Goal: Transaction & Acquisition: Purchase product/service

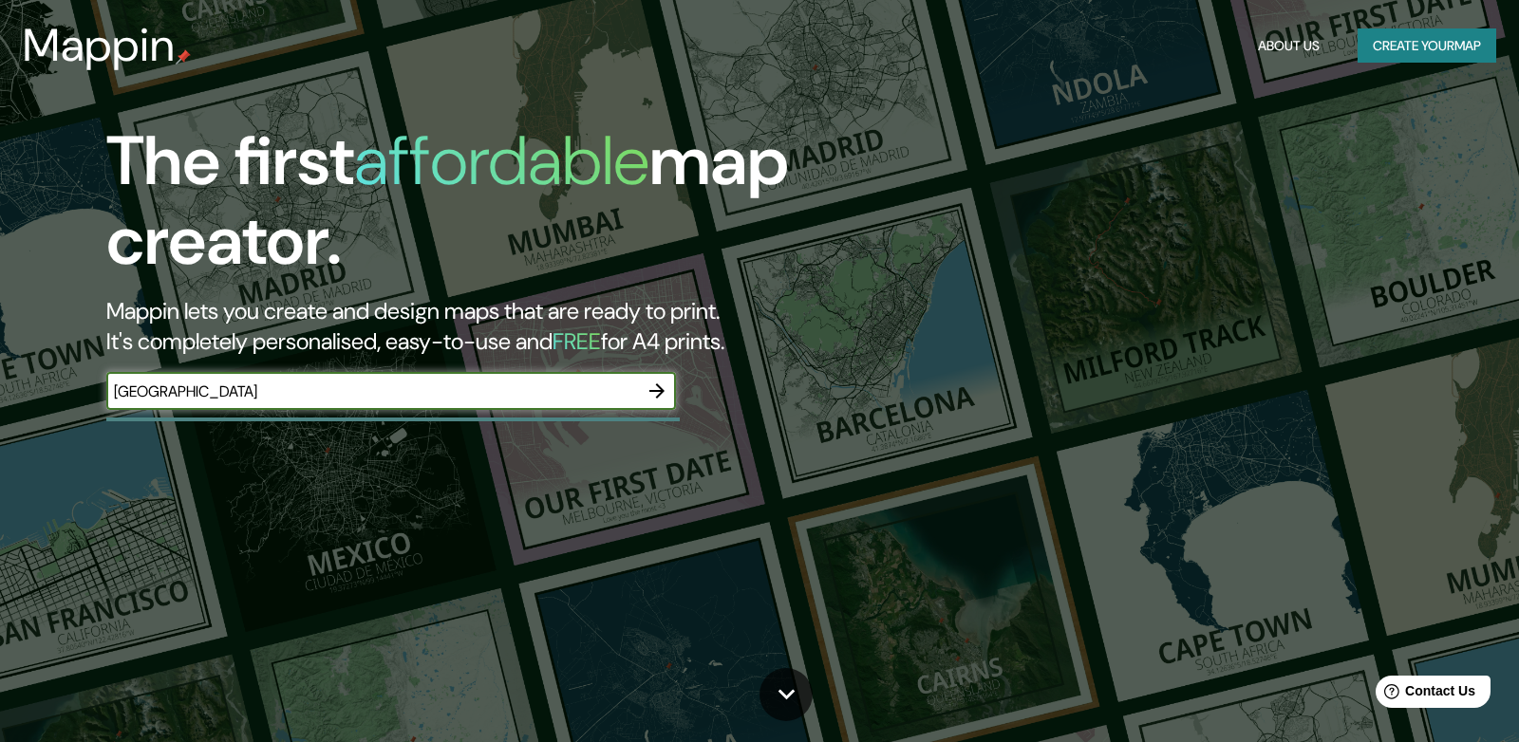
type input "[GEOGRAPHIC_DATA]"
click at [660, 392] on icon "button" at bounding box center [656, 391] width 15 height 15
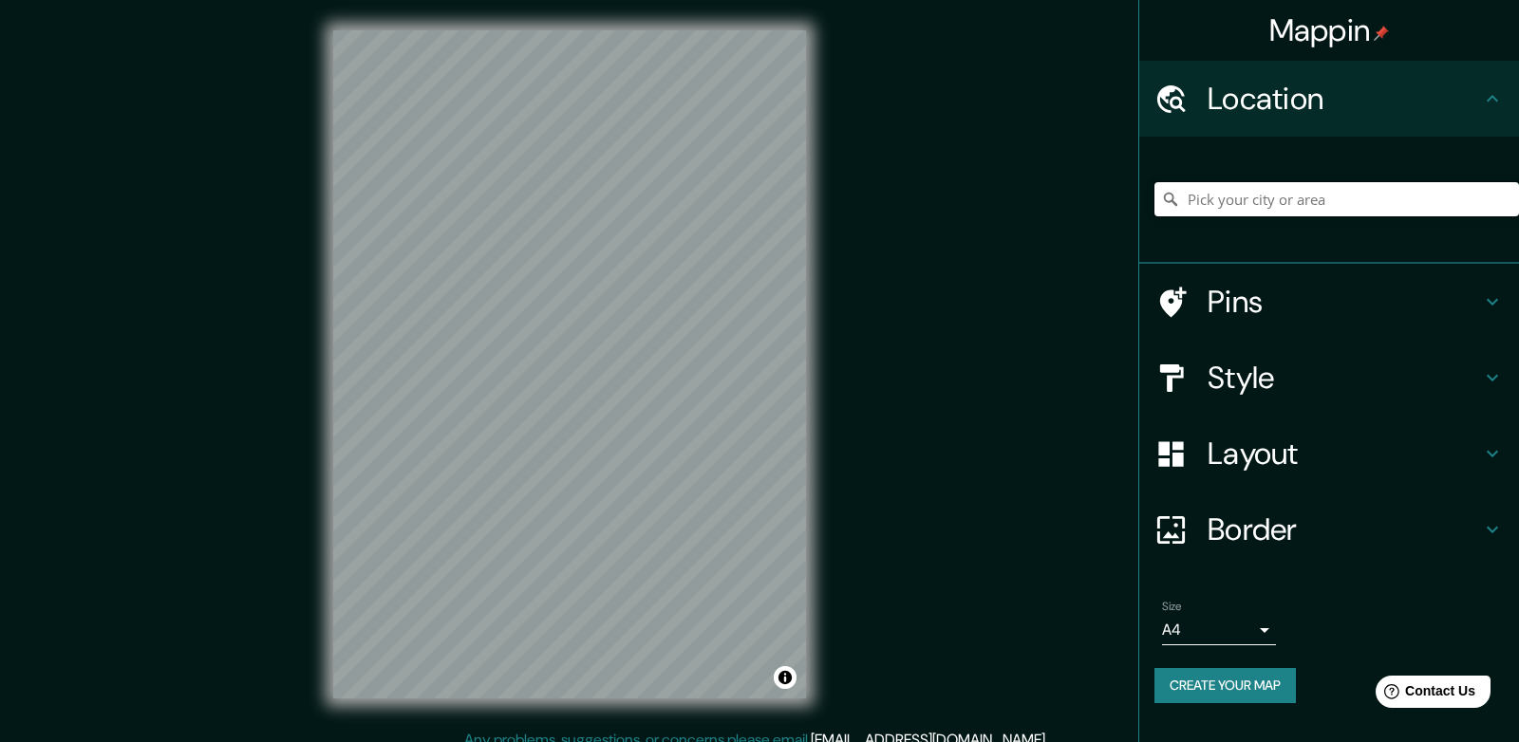
click at [1336, 203] on input "Pick your city or area" at bounding box center [1336, 199] width 365 height 34
type input ","
type input "[GEOGRAPHIC_DATA], [GEOGRAPHIC_DATA], [GEOGRAPHIC_DATA]"
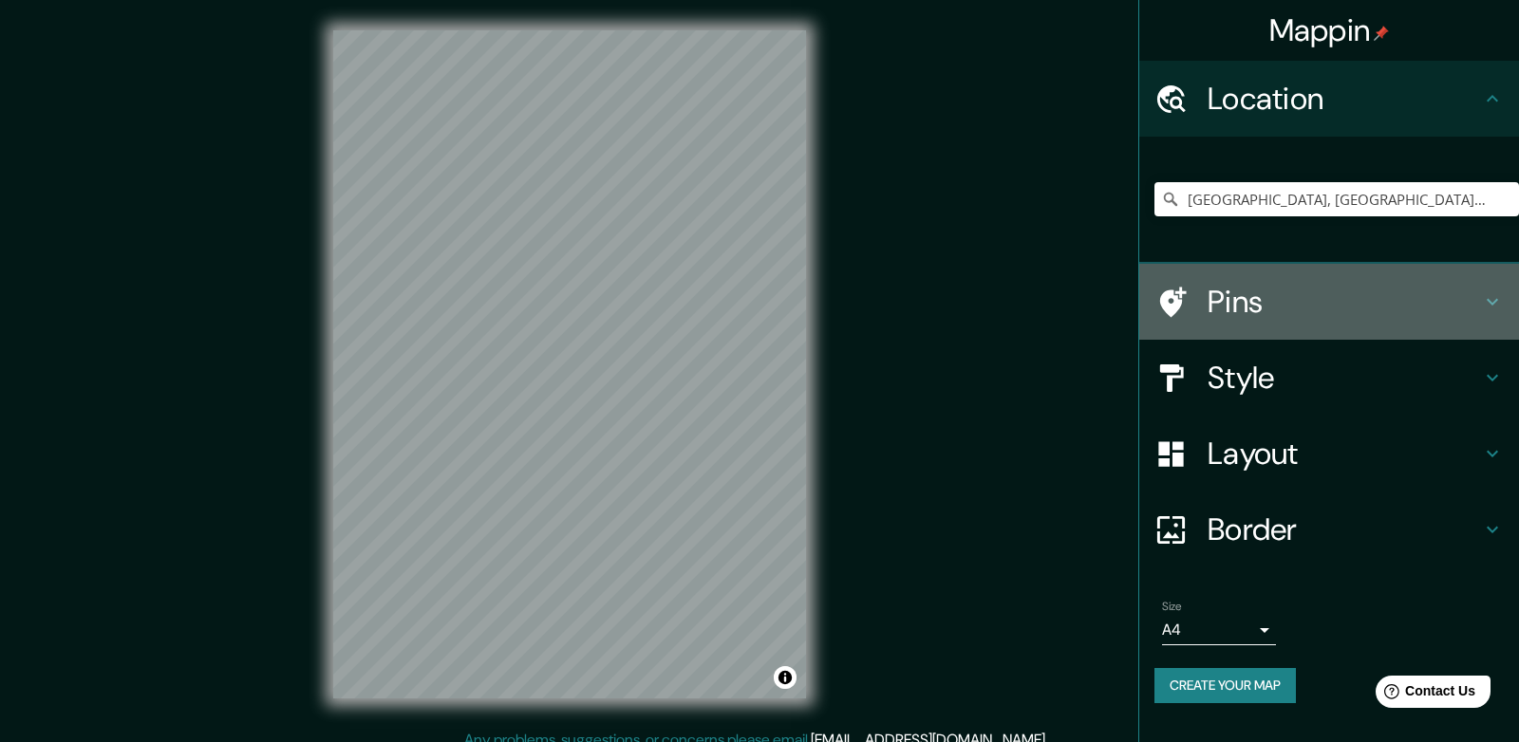
click at [1278, 323] on div "Pins" at bounding box center [1329, 302] width 380 height 76
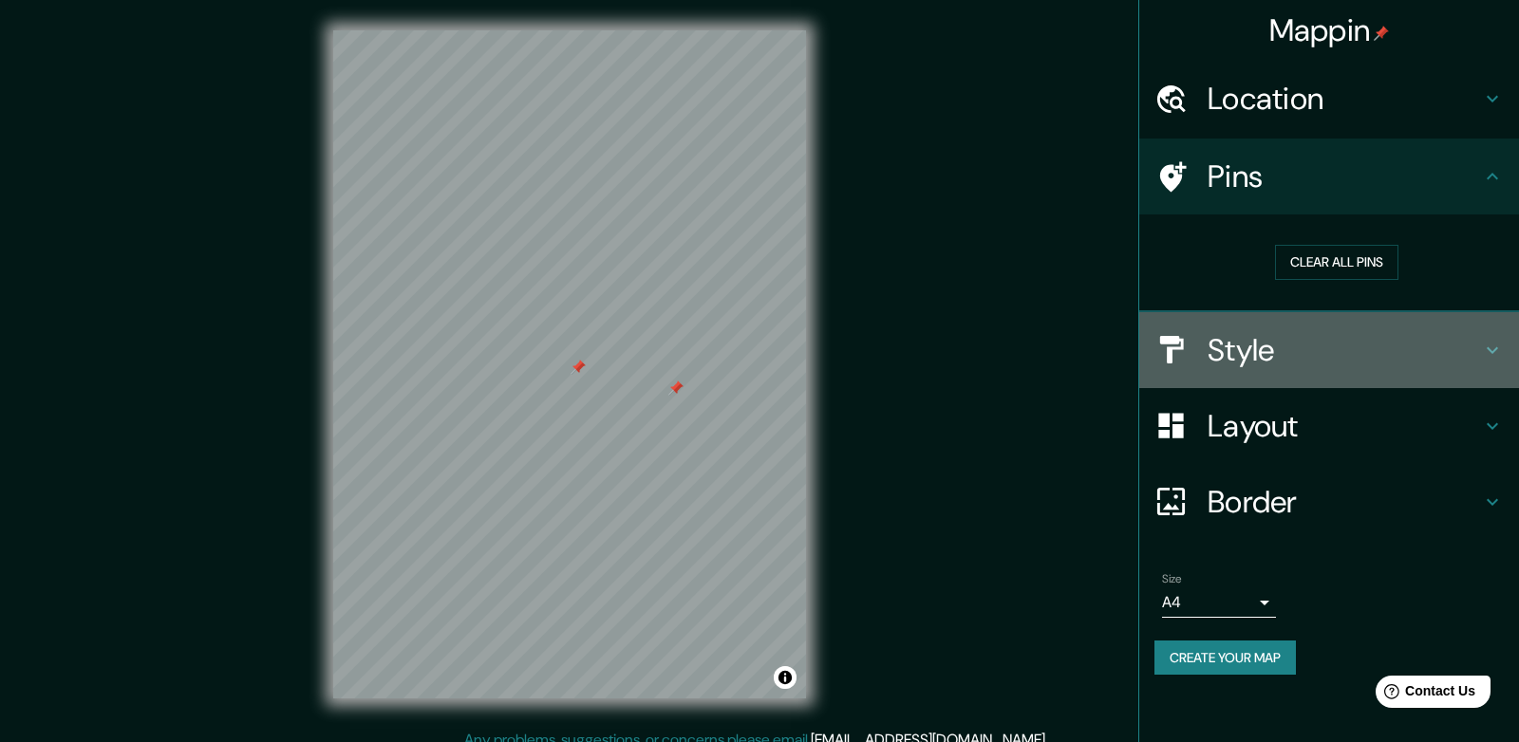
drag, startPoint x: 1339, startPoint y: 368, endPoint x: 1329, endPoint y: 364, distance: 10.6
click at [1339, 368] on div "Style" at bounding box center [1329, 350] width 380 height 76
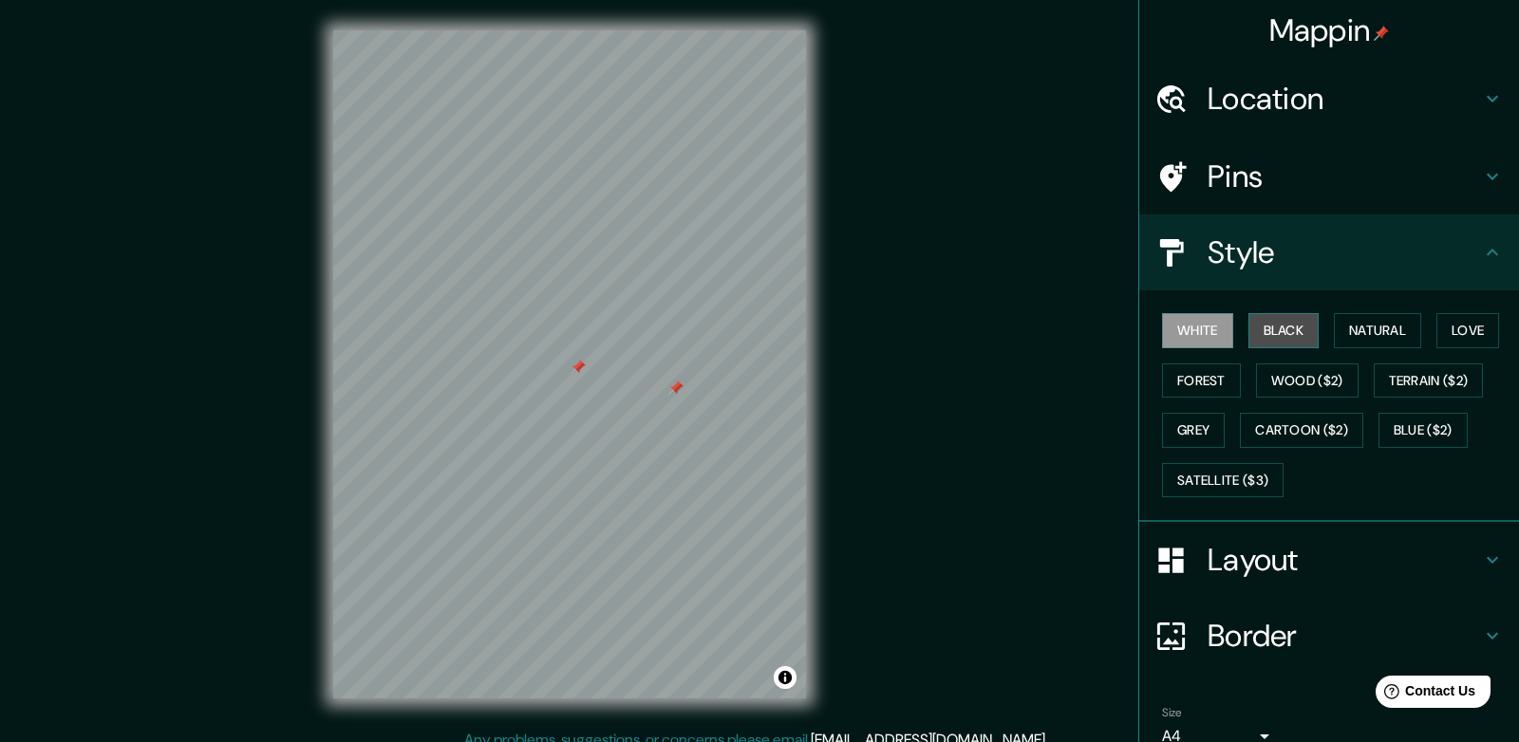
click at [1300, 330] on button "Black" at bounding box center [1283, 330] width 71 height 35
click at [1390, 332] on button "Natural" at bounding box center [1377, 330] width 87 height 35
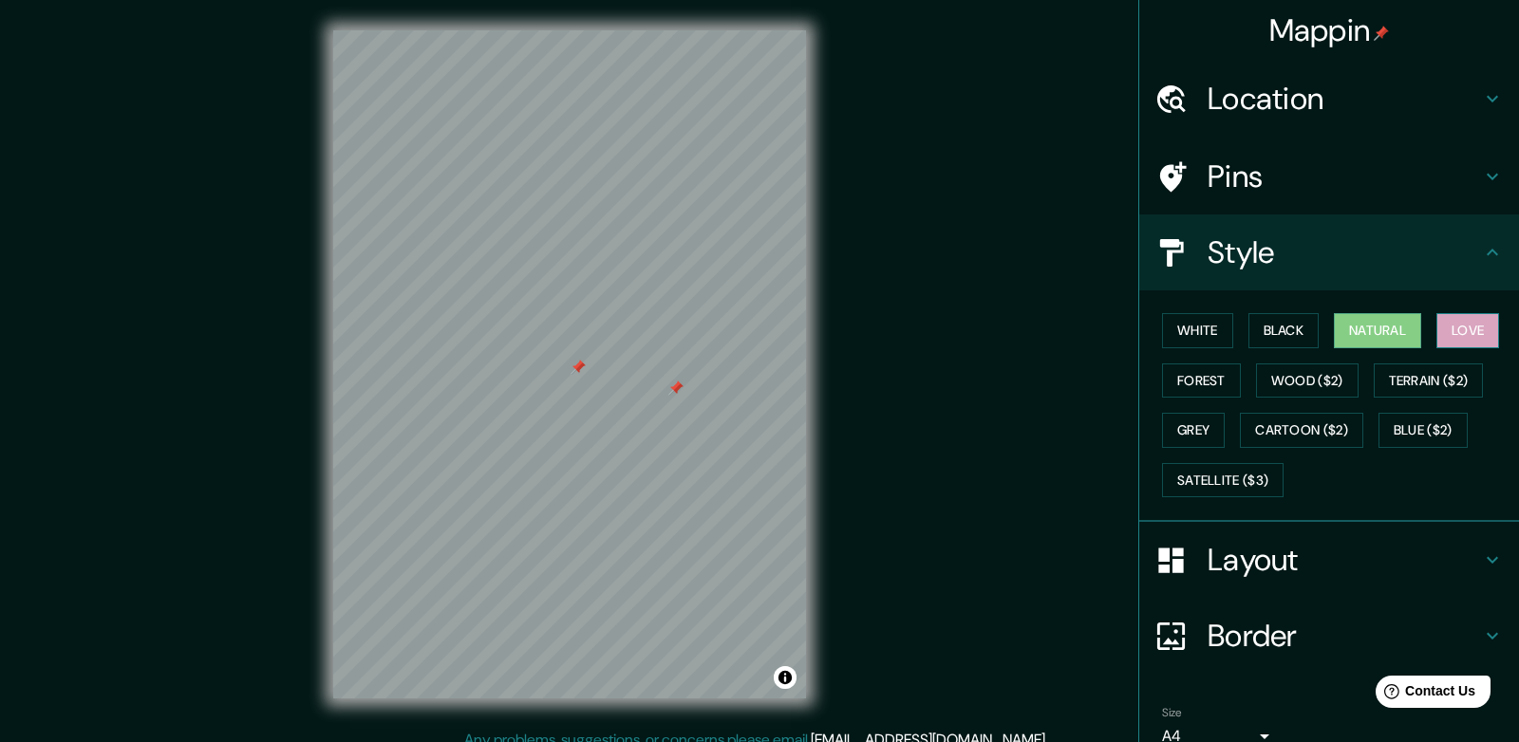
click at [1485, 338] on button "Love" at bounding box center [1467, 330] width 63 height 35
click at [1368, 336] on button "Natural" at bounding box center [1377, 330] width 87 height 35
click at [1326, 394] on button "Wood ($2)" at bounding box center [1307, 381] width 103 height 35
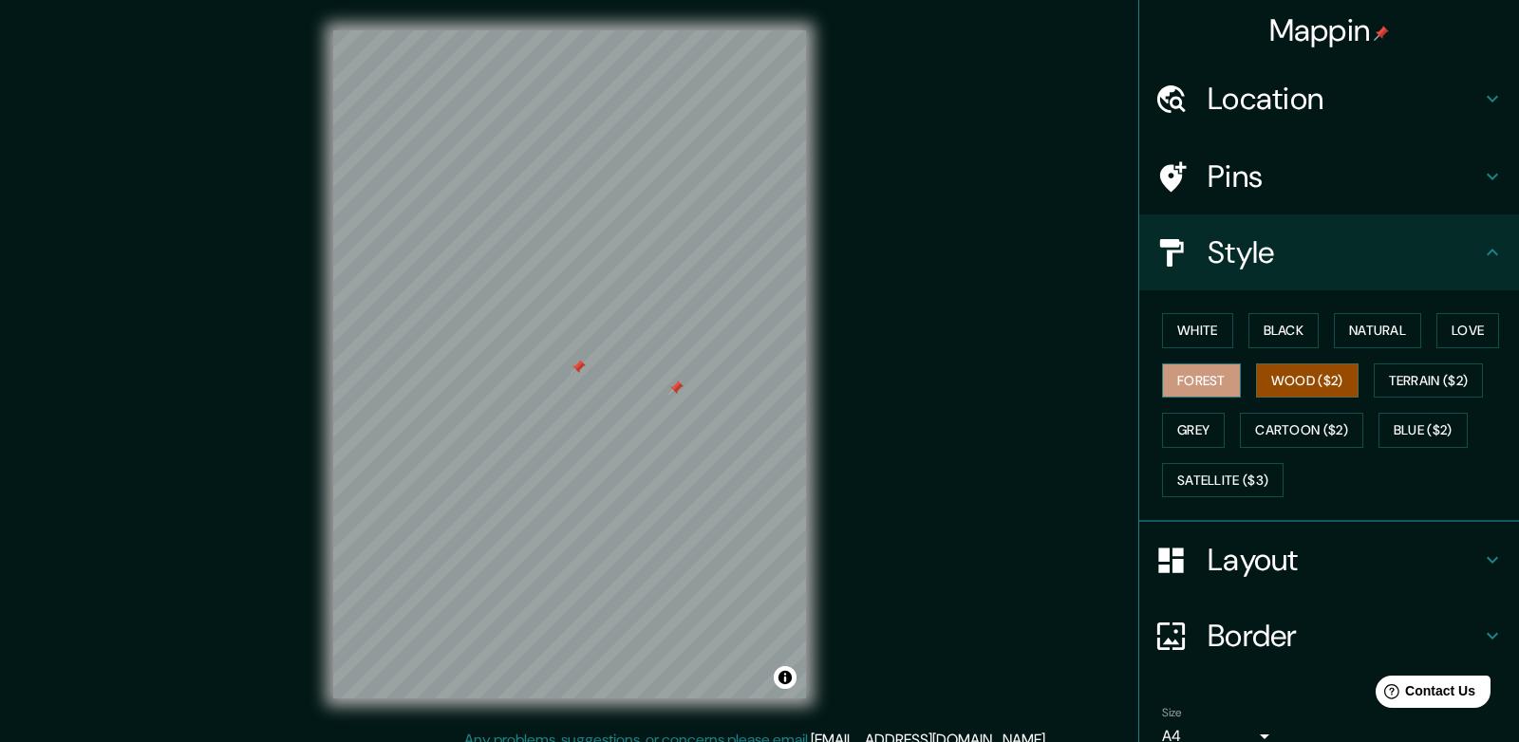
click at [1198, 387] on button "Forest" at bounding box center [1201, 381] width 79 height 35
click at [1440, 378] on button "Terrain ($2)" at bounding box center [1429, 381] width 110 height 35
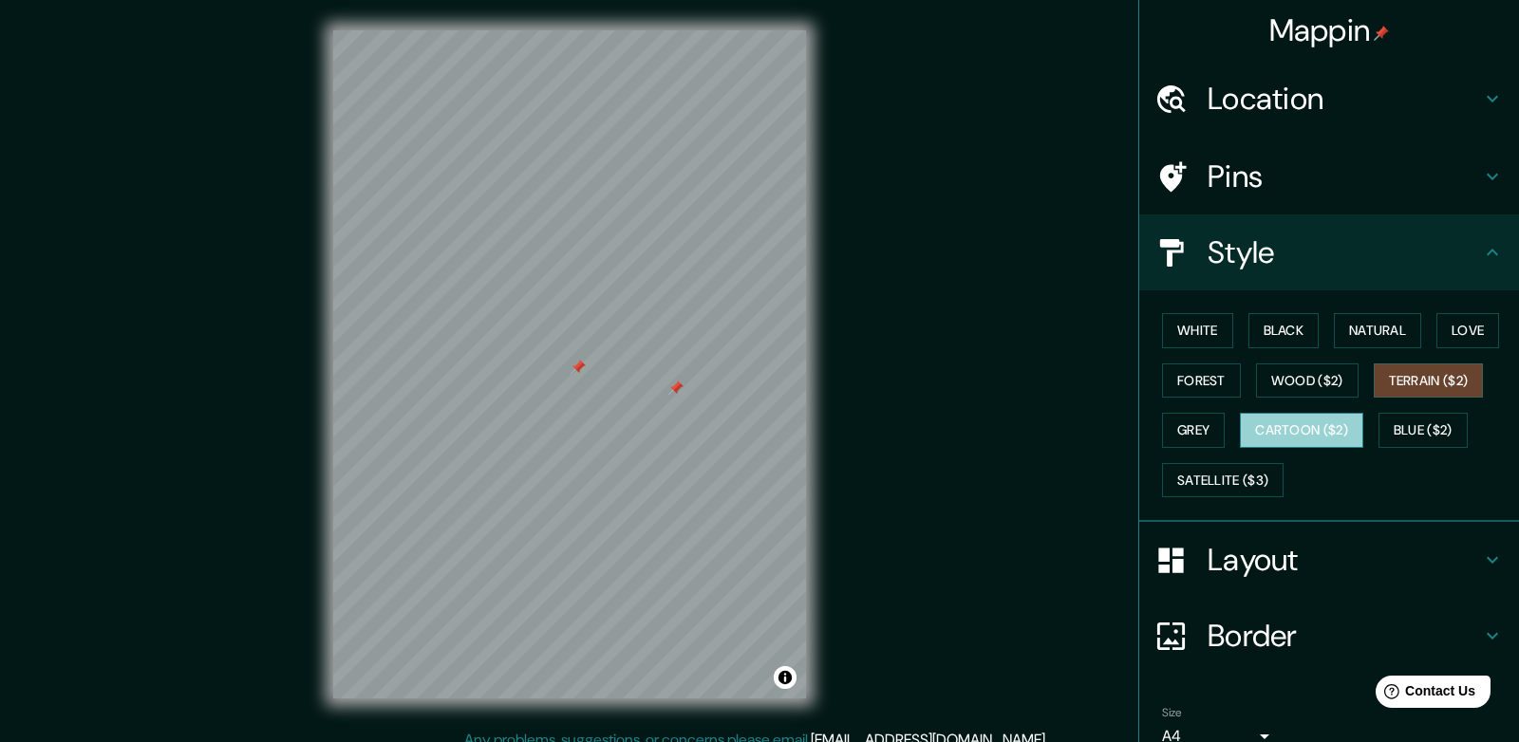
click at [1313, 428] on button "Cartoon ($2)" at bounding box center [1301, 430] width 123 height 35
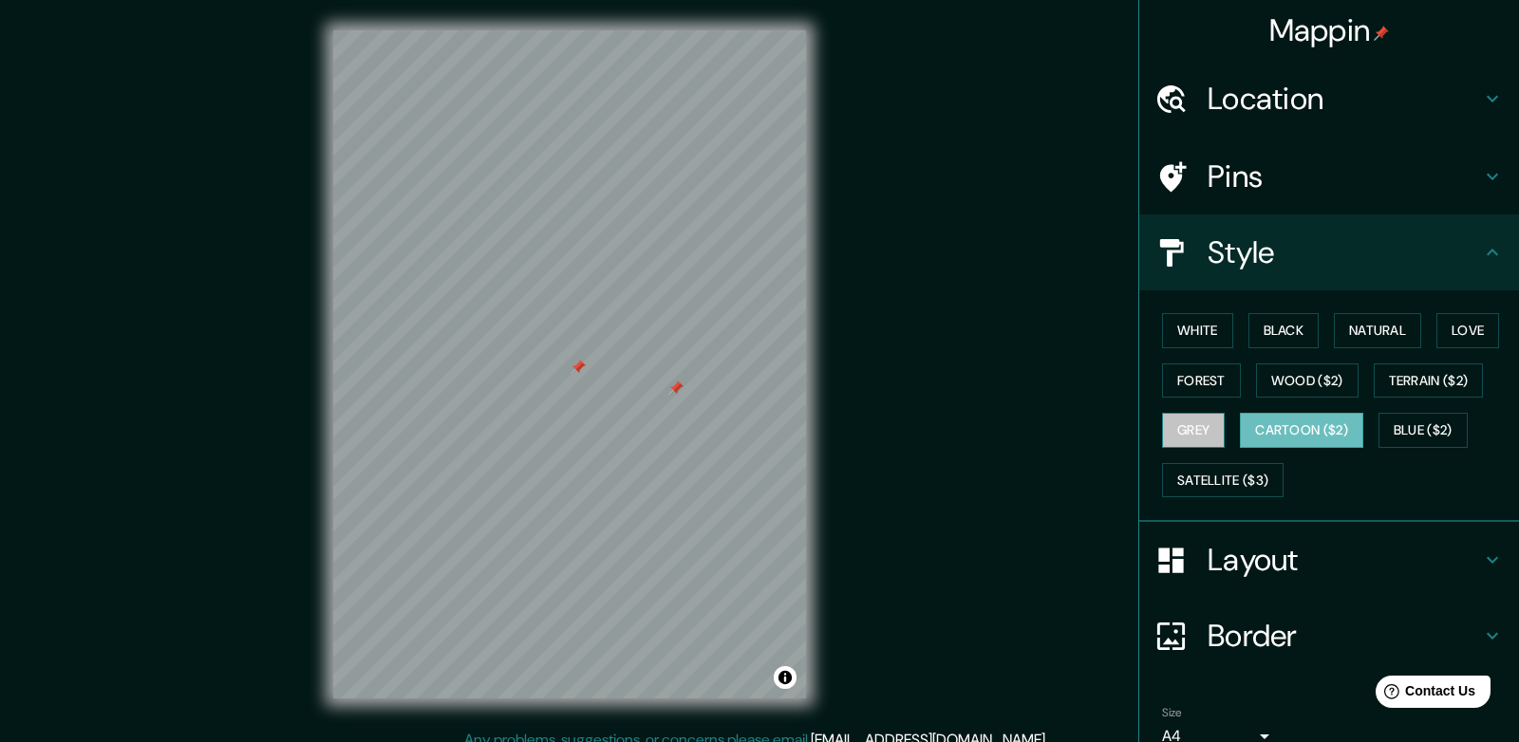
click at [1174, 431] on button "Grey" at bounding box center [1193, 430] width 63 height 35
click at [1269, 434] on button "Cartoon ($2)" at bounding box center [1301, 430] width 123 height 35
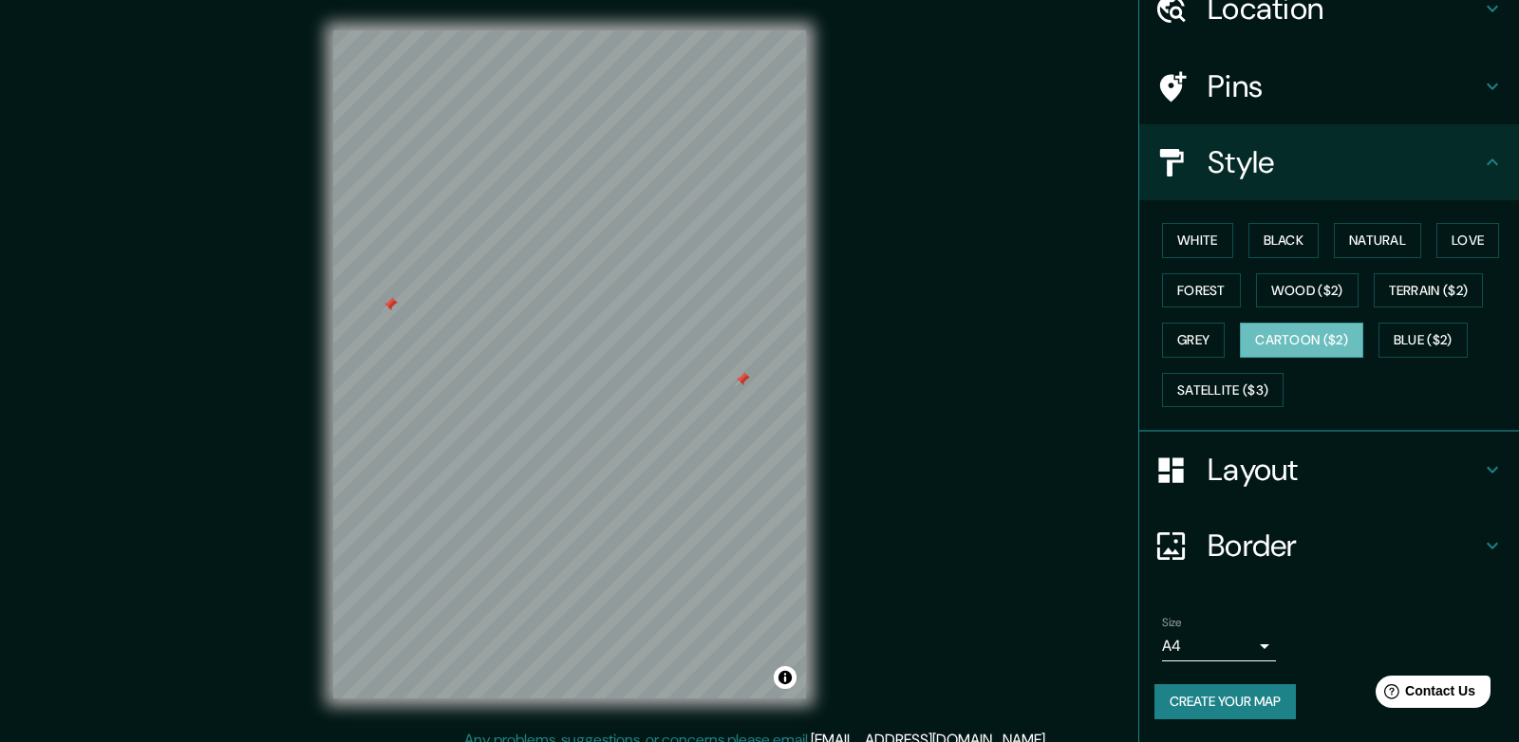
click at [1249, 483] on h4 "Layout" at bounding box center [1344, 470] width 273 height 38
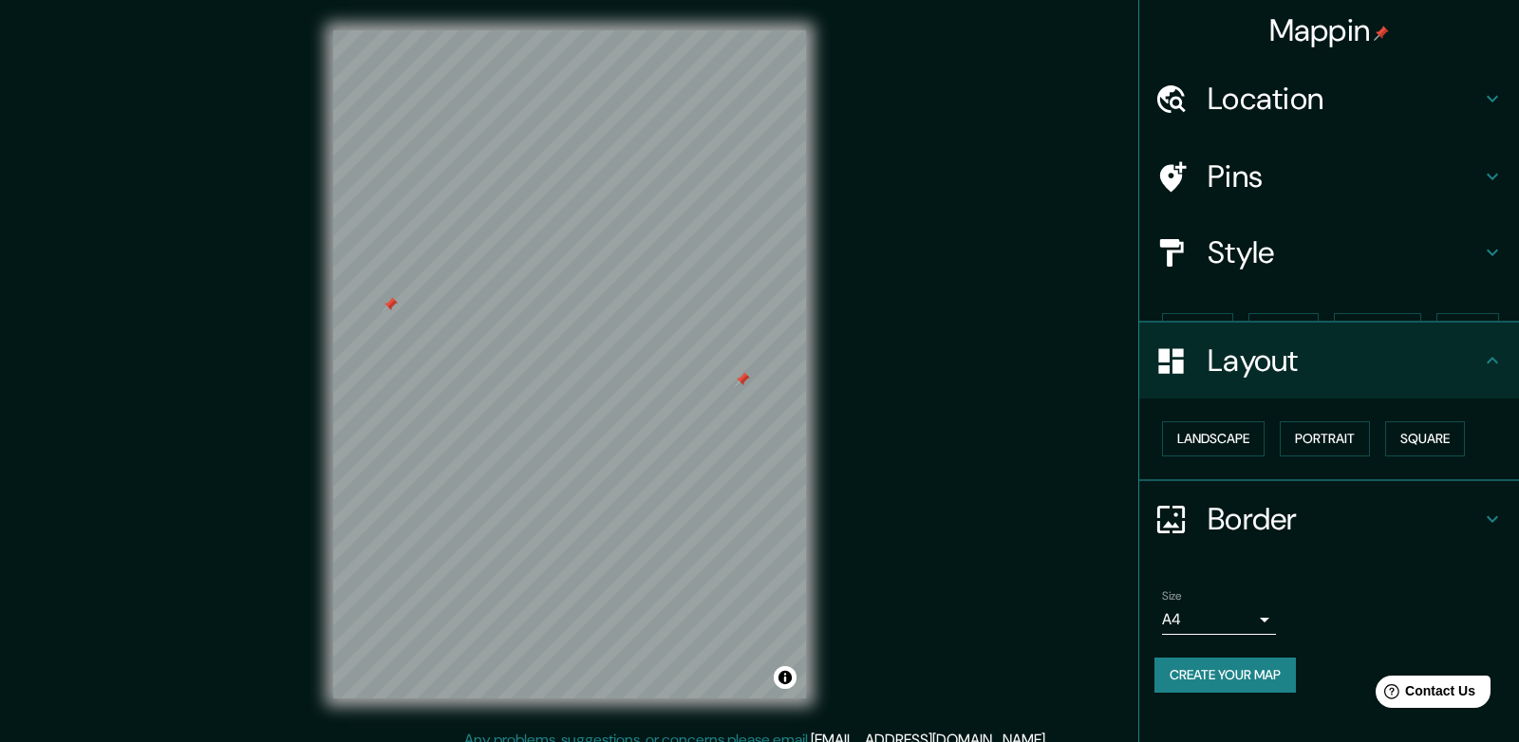
scroll to position [0, 0]
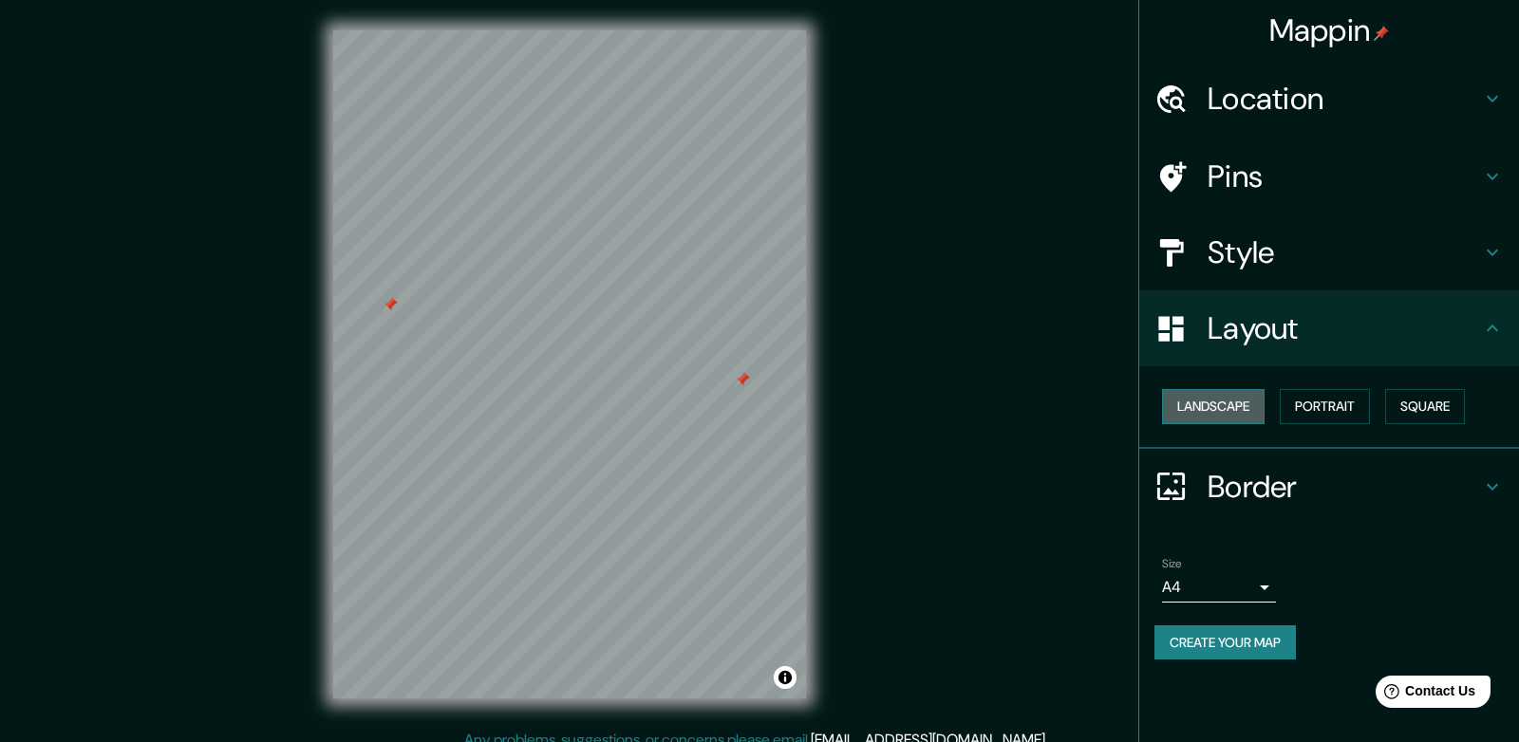
click at [1217, 415] on button "Landscape" at bounding box center [1213, 406] width 103 height 35
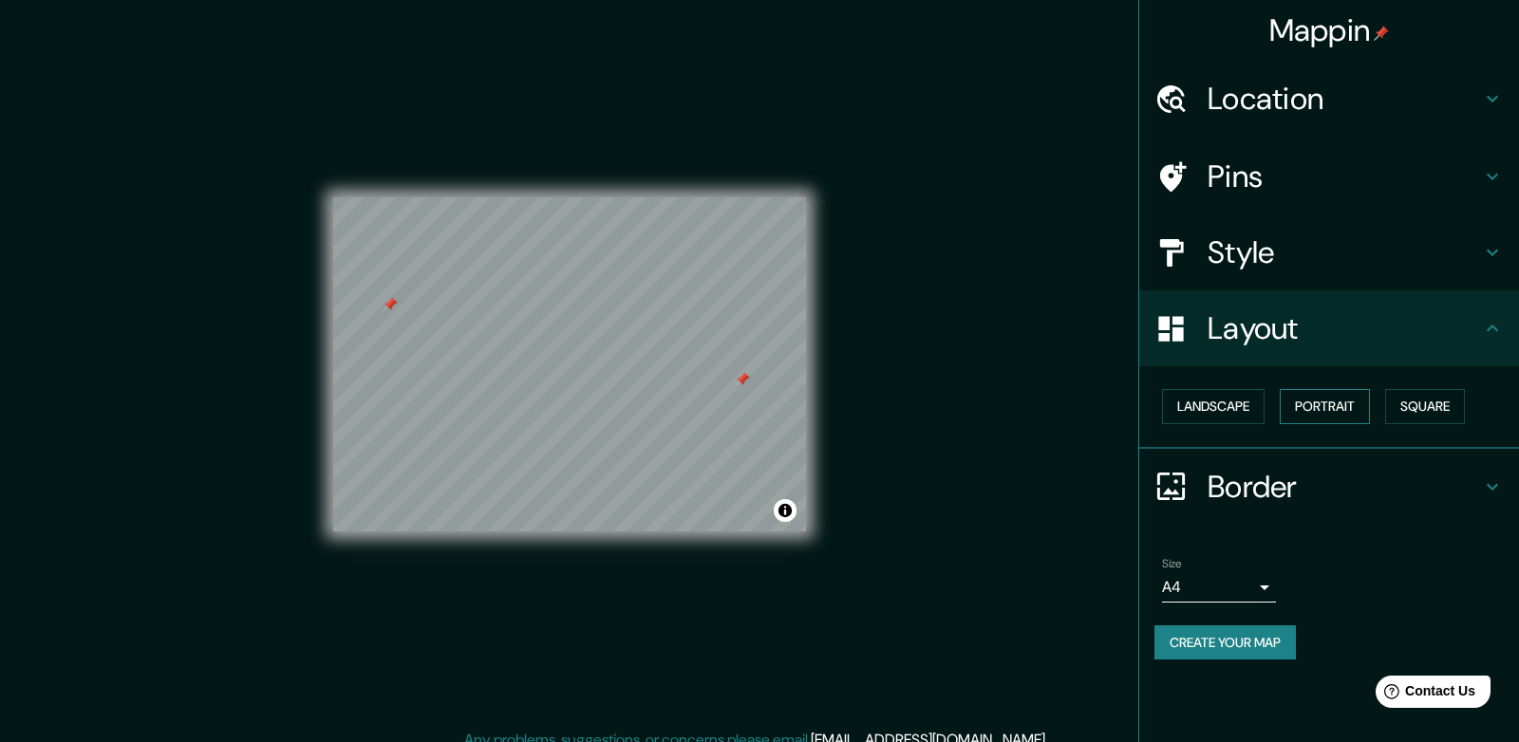
click at [1325, 404] on button "Portrait" at bounding box center [1325, 406] width 90 height 35
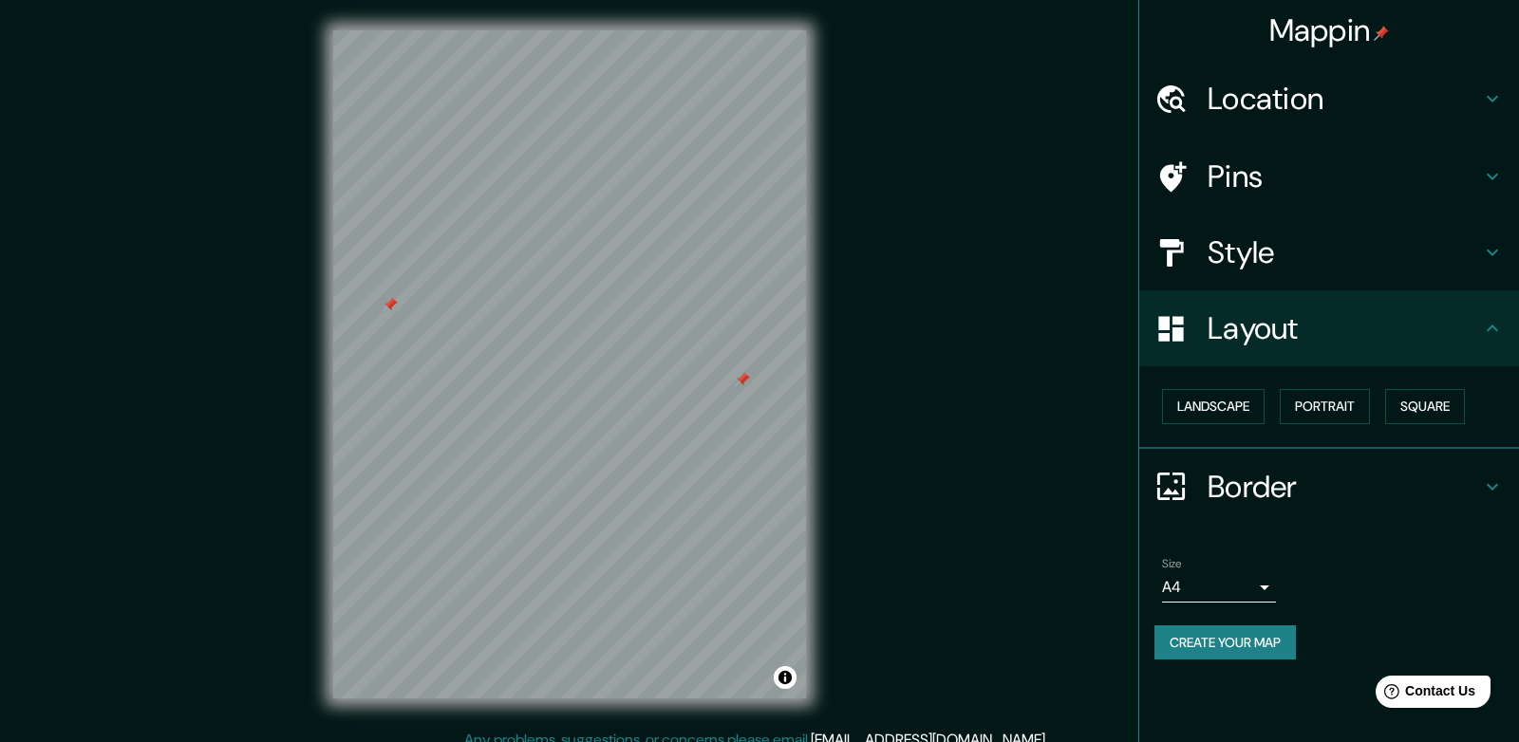
click at [1303, 481] on h4 "Border" at bounding box center [1344, 487] width 273 height 38
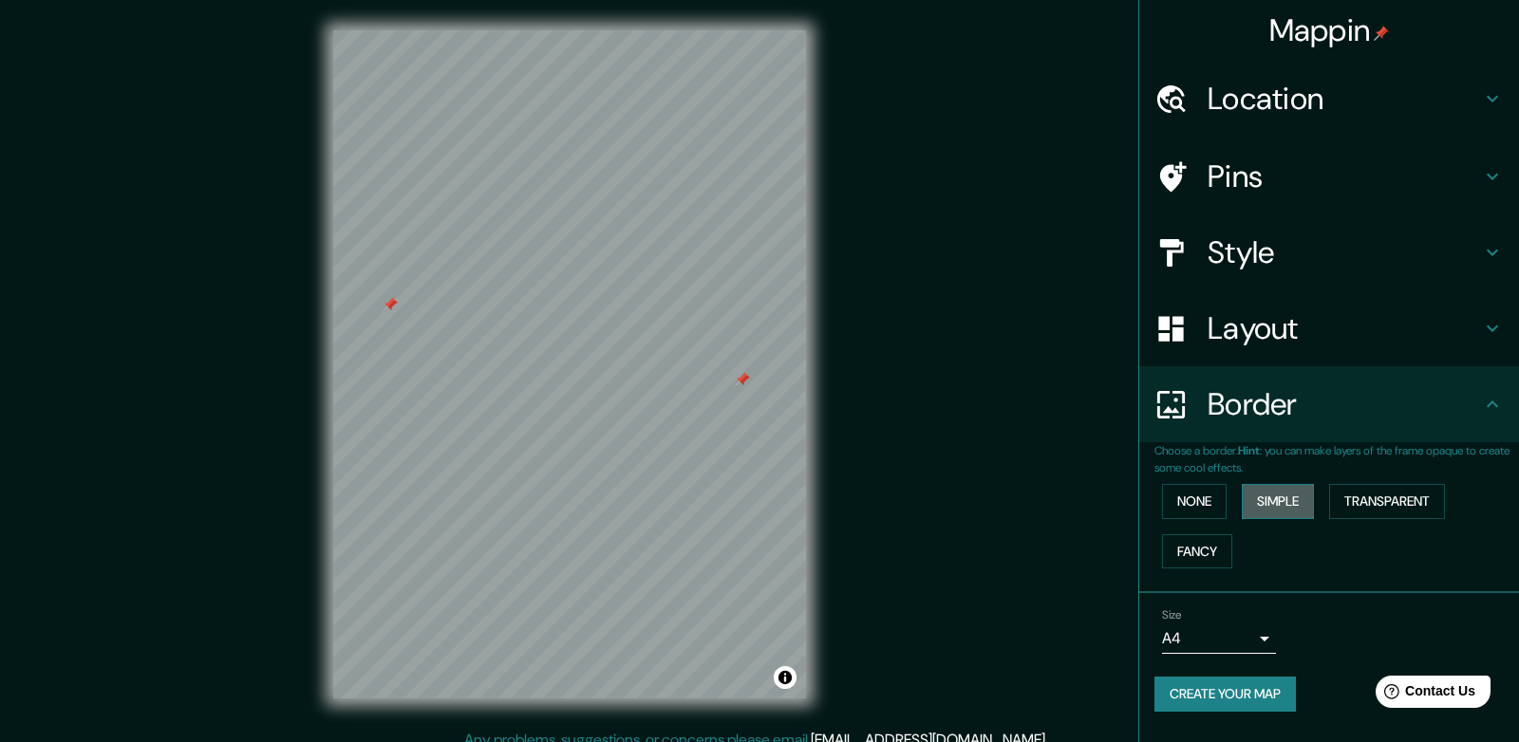
click at [1290, 509] on button "Simple" at bounding box center [1278, 501] width 72 height 35
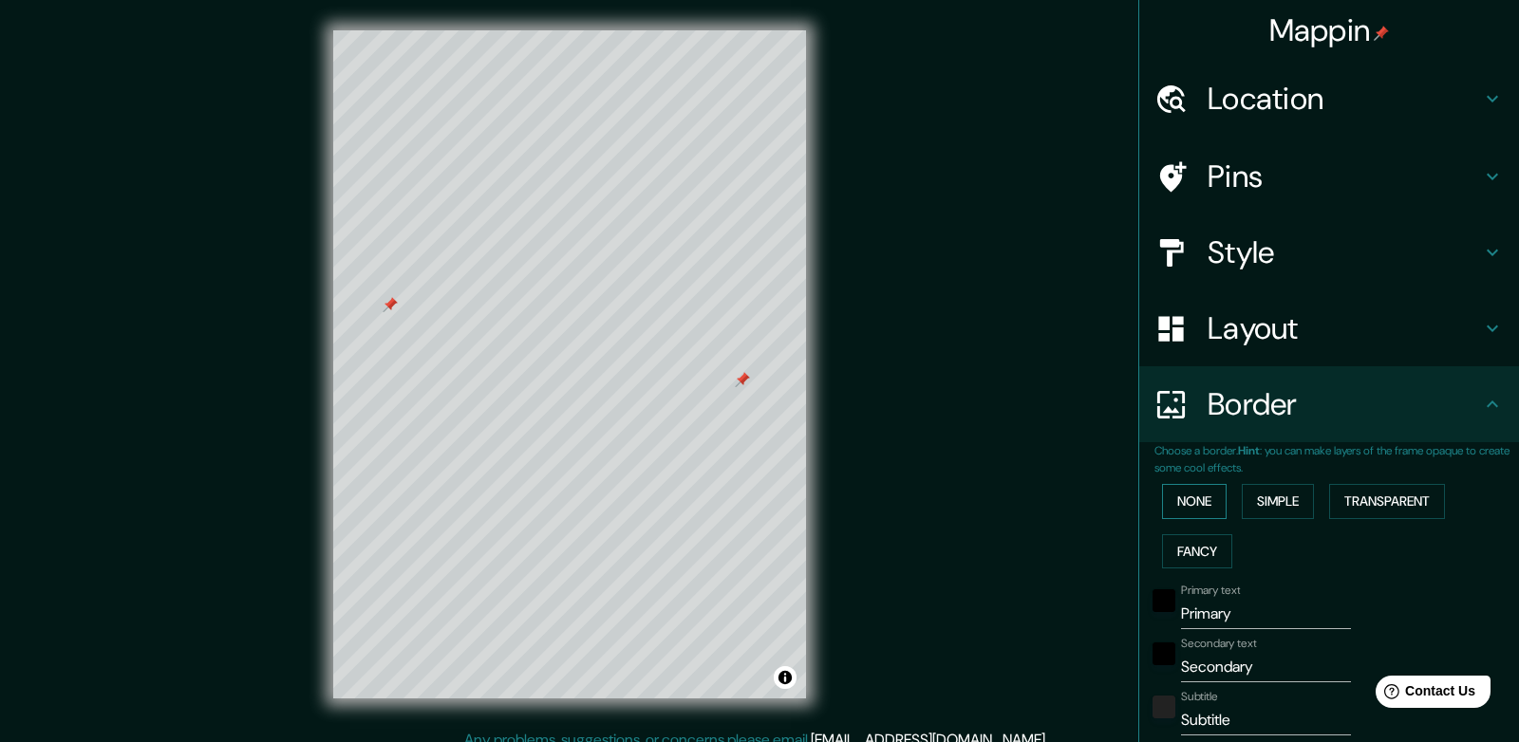
click at [1213, 511] on button "None" at bounding box center [1194, 501] width 65 height 35
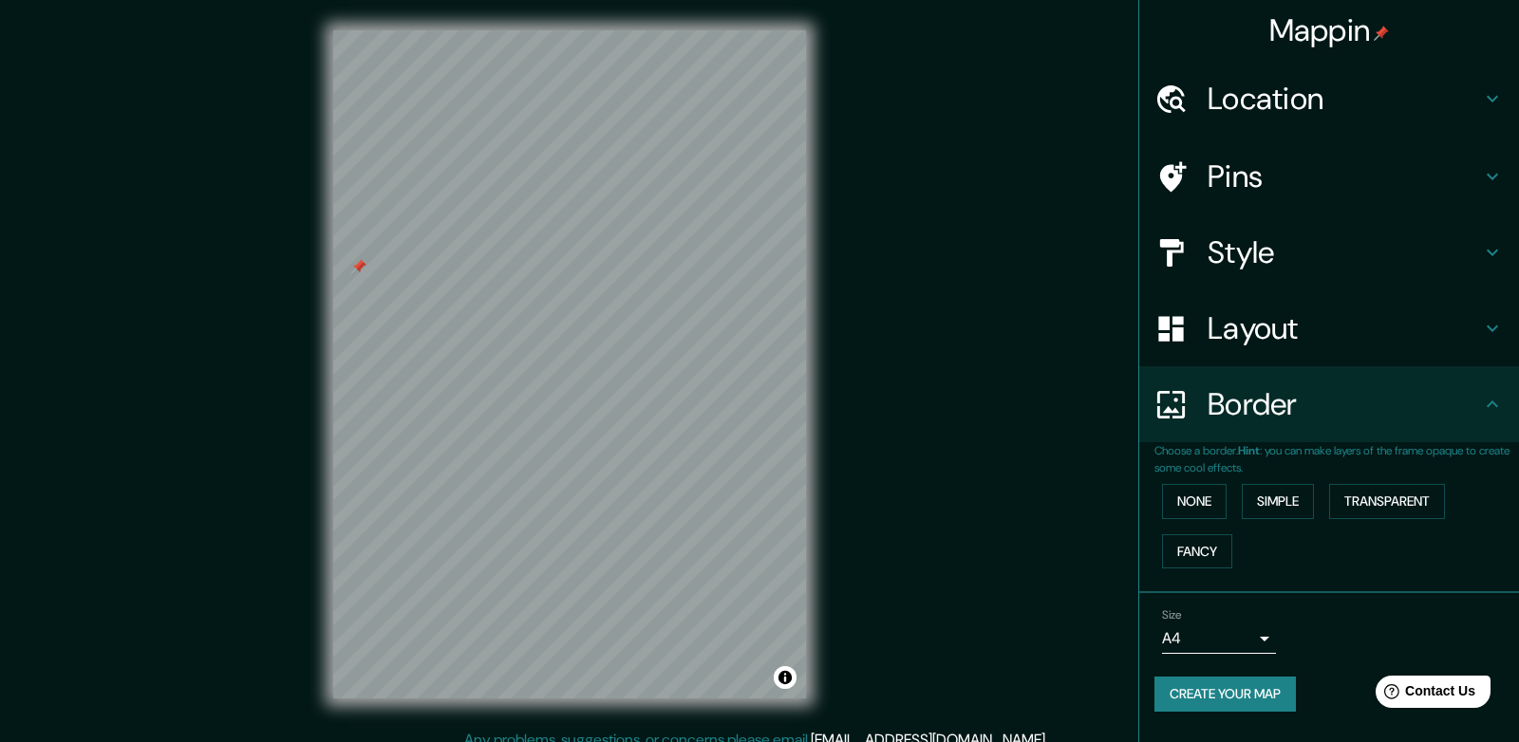
click at [1305, 97] on h4 "Location" at bounding box center [1344, 99] width 273 height 38
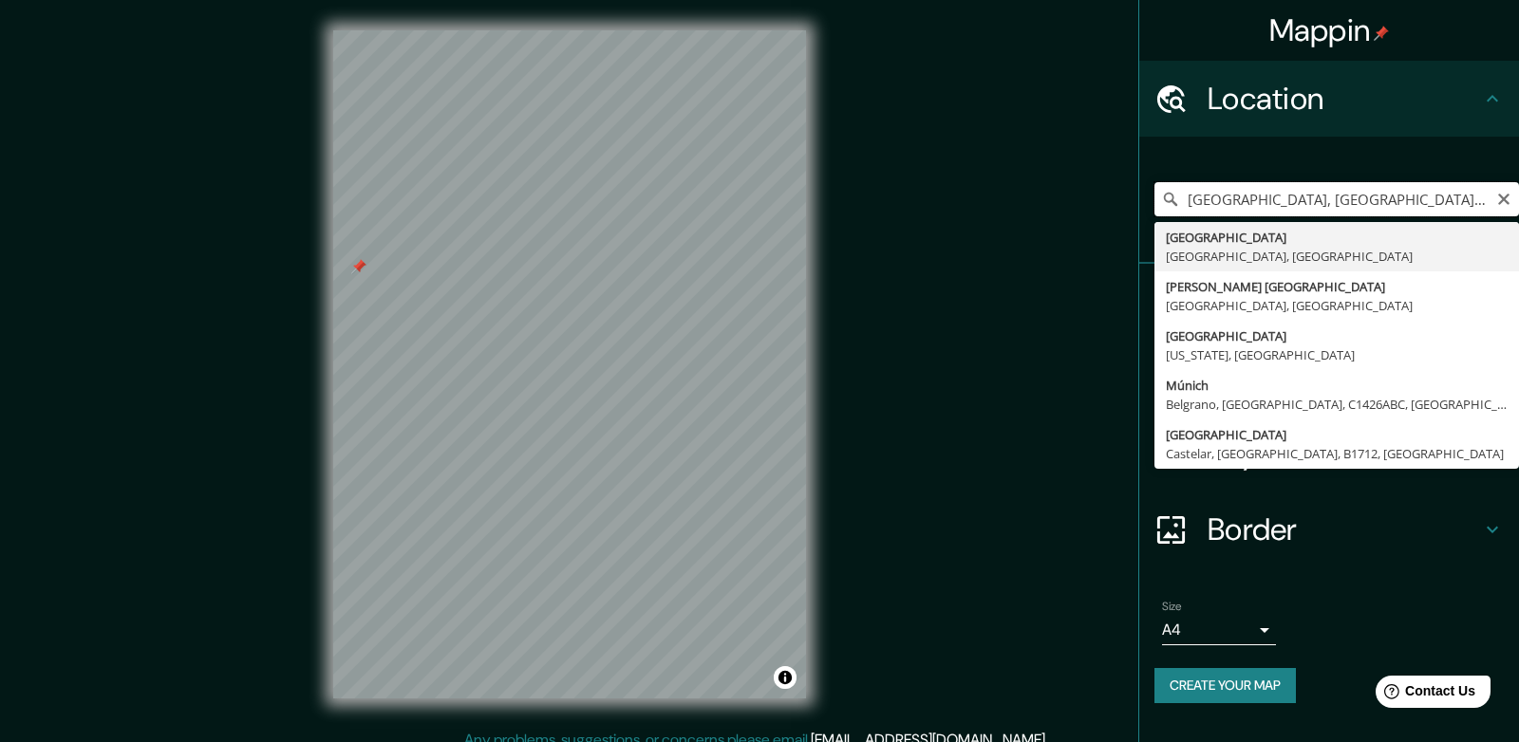
click at [1247, 212] on input "[GEOGRAPHIC_DATA], [GEOGRAPHIC_DATA], [GEOGRAPHIC_DATA]" at bounding box center [1336, 199] width 365 height 34
